Goal: Check status: Check status

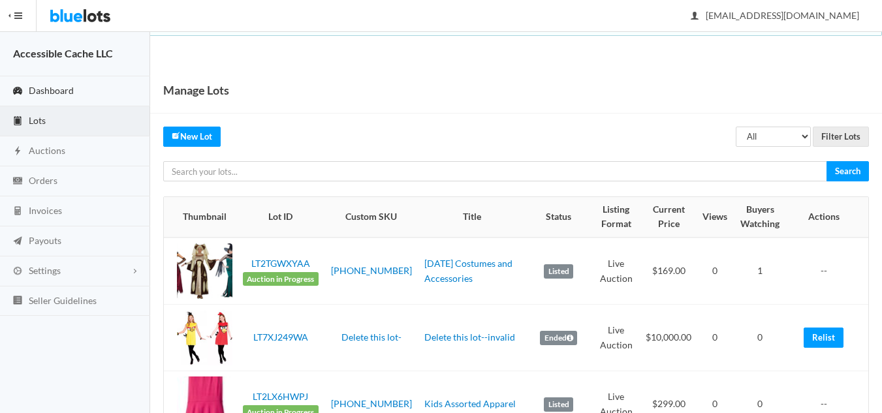
click at [57, 93] on span "Dashboard" at bounding box center [51, 90] width 45 height 11
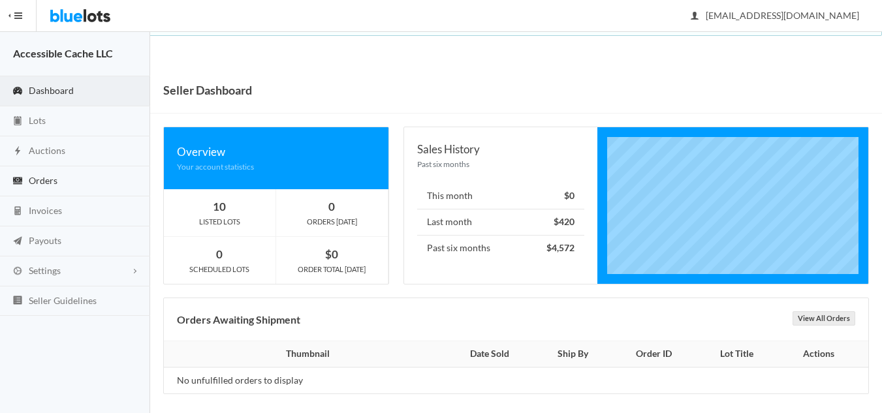
click at [39, 181] on span "Orders" at bounding box center [43, 180] width 29 height 11
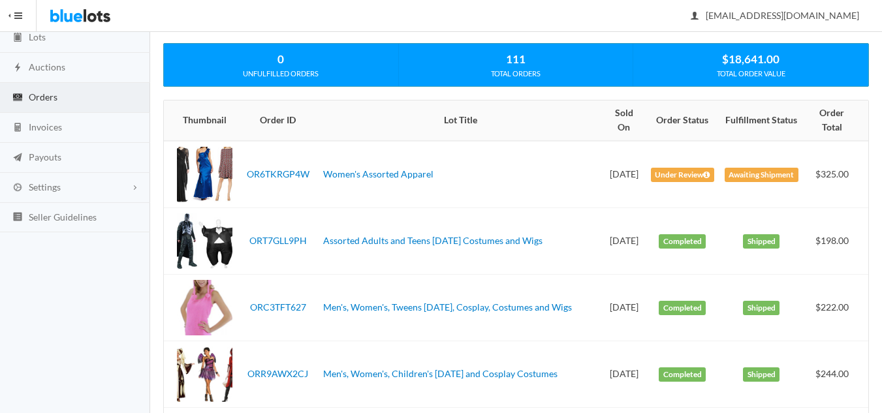
scroll to position [65, 0]
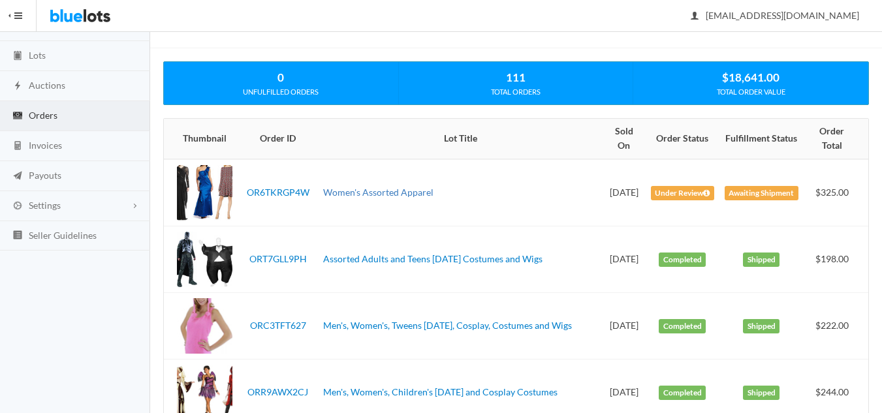
click at [398, 191] on link "Women's Assorted Apparel" at bounding box center [378, 192] width 110 height 11
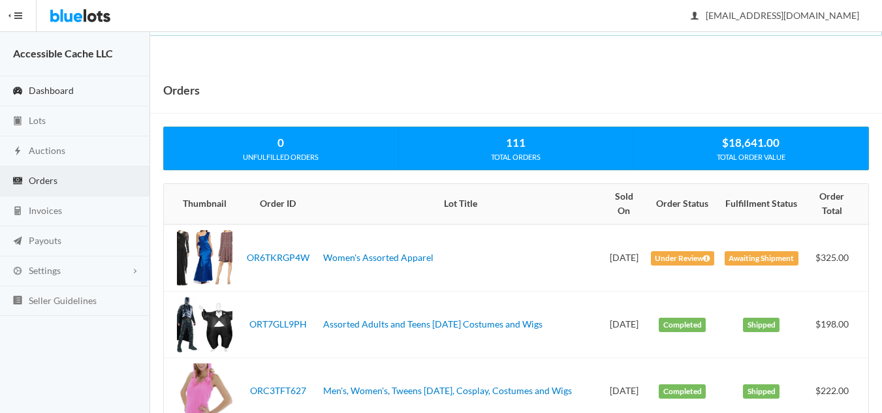
click at [53, 91] on span "Dashboard" at bounding box center [51, 90] width 45 height 11
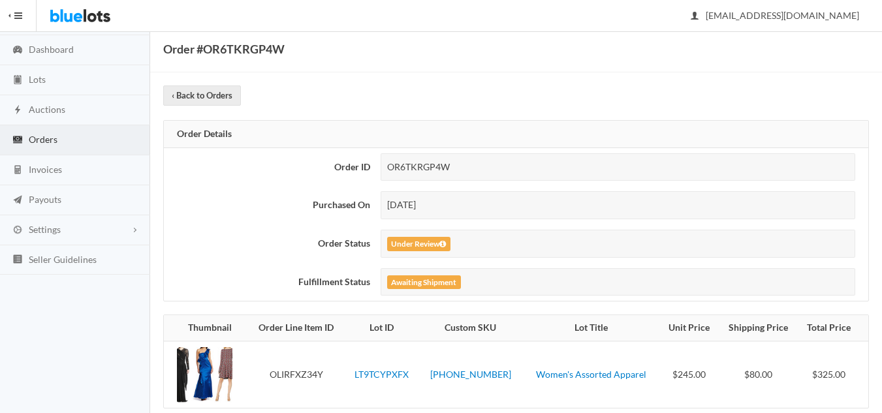
scroll to position [63, 0]
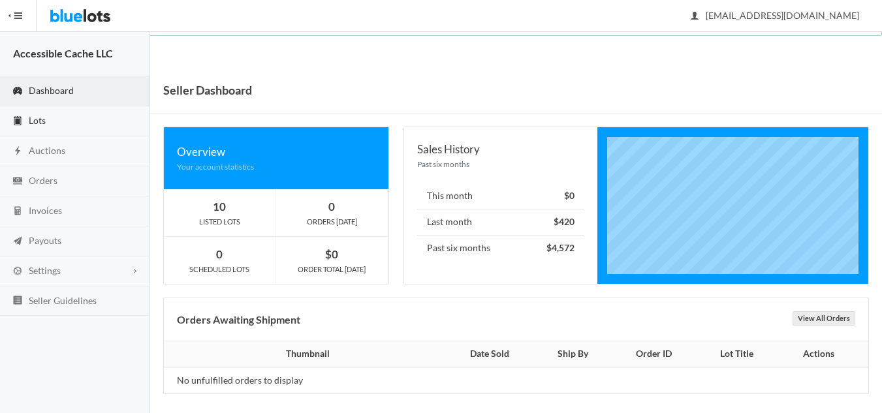
click at [39, 121] on span "Lots" at bounding box center [37, 120] width 17 height 11
